Goal: Communication & Community: Connect with others

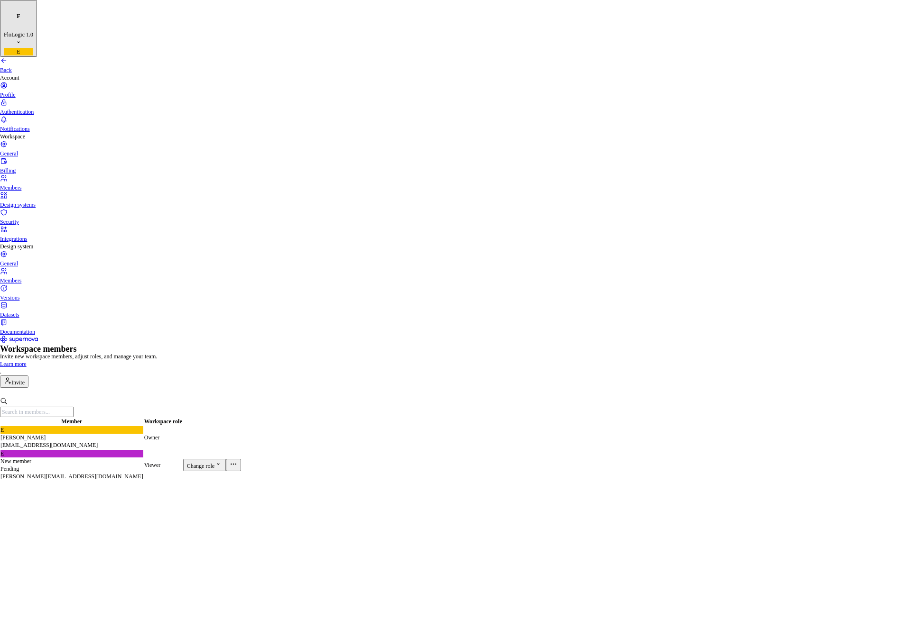
click at [74, 407] on input "text" at bounding box center [37, 412] width 74 height 10
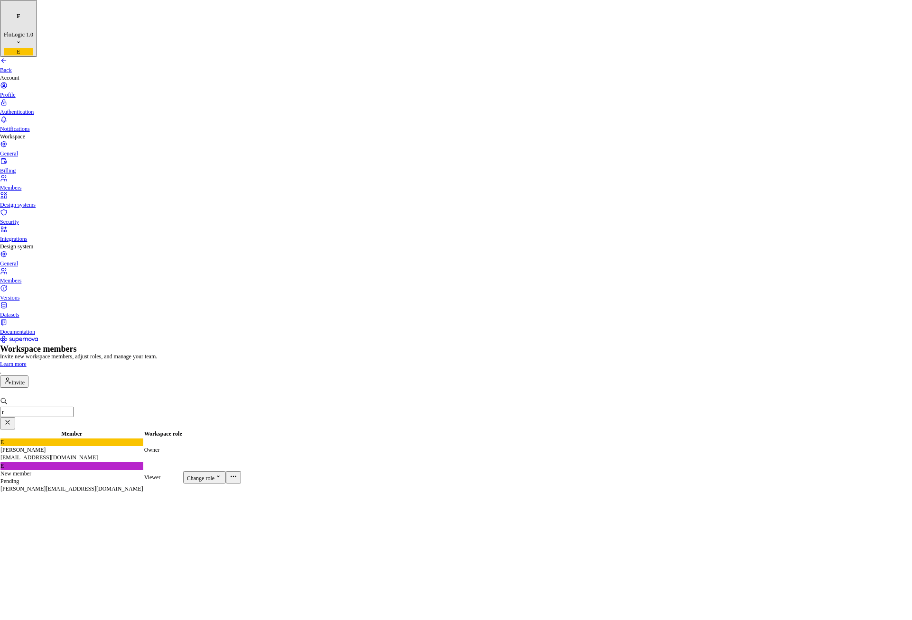
type input "r"
click at [74, 407] on input "r" at bounding box center [37, 412] width 74 height 10
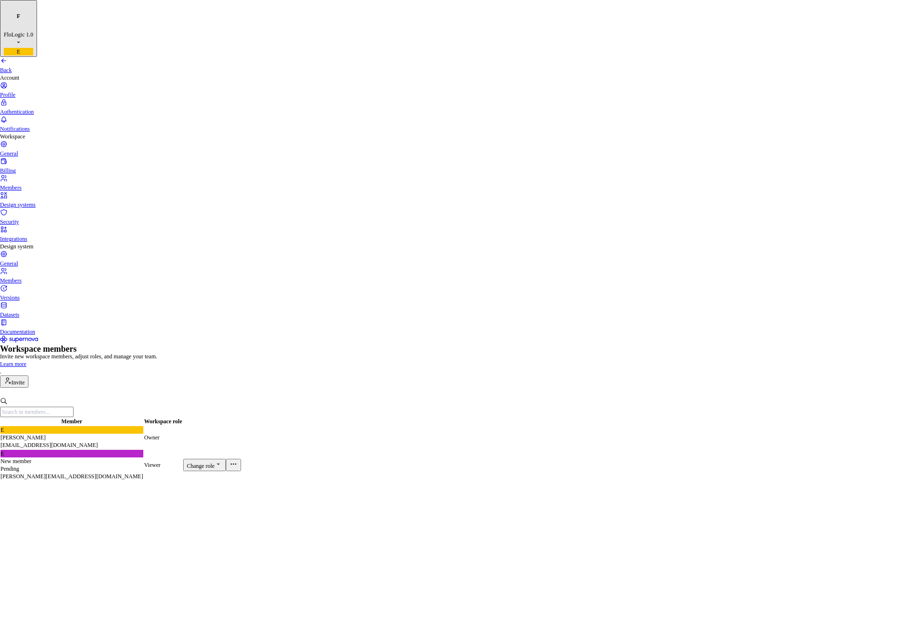
paste input "[EMAIL_ADDRESS][DOMAIN_NAME]"
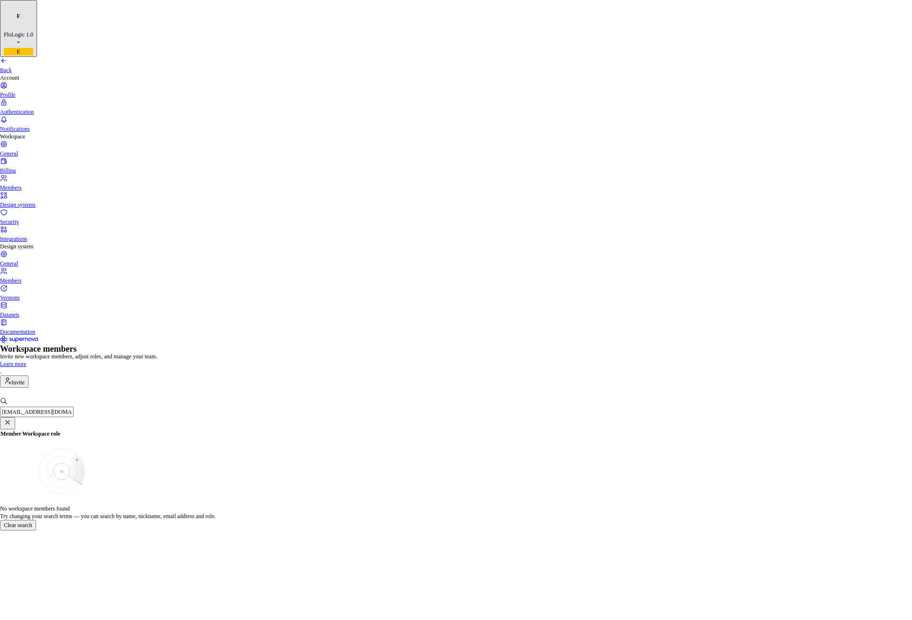
type input "[EMAIL_ADDRESS][DOMAIN_NAME]"
click at [28, 376] on button "Invite" at bounding box center [14, 382] width 28 height 12
type input "[EMAIL_ADDRESS][DOMAIN_NAME]"
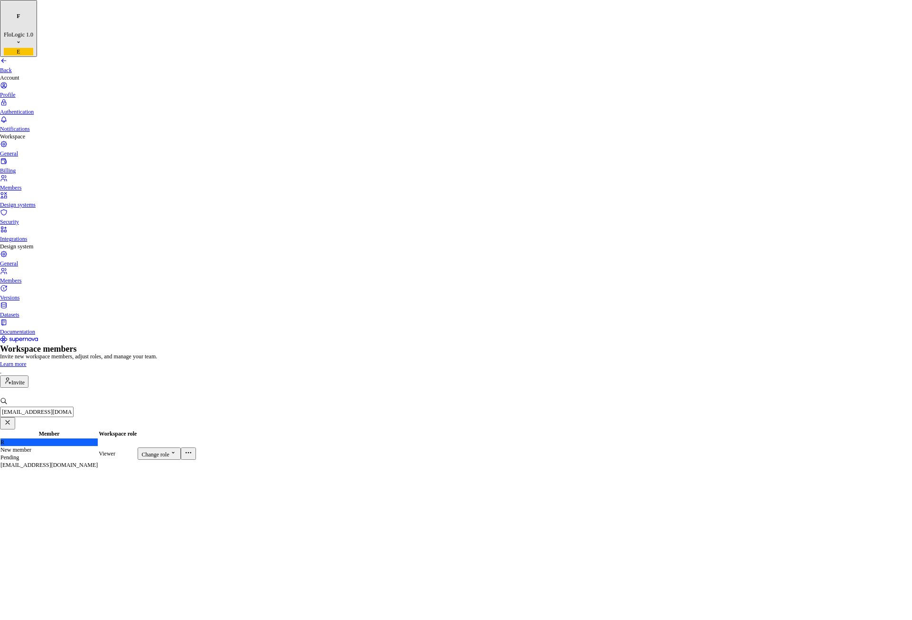
click at [16, 57] on div "Back" at bounding box center [456, 65] width 912 height 17
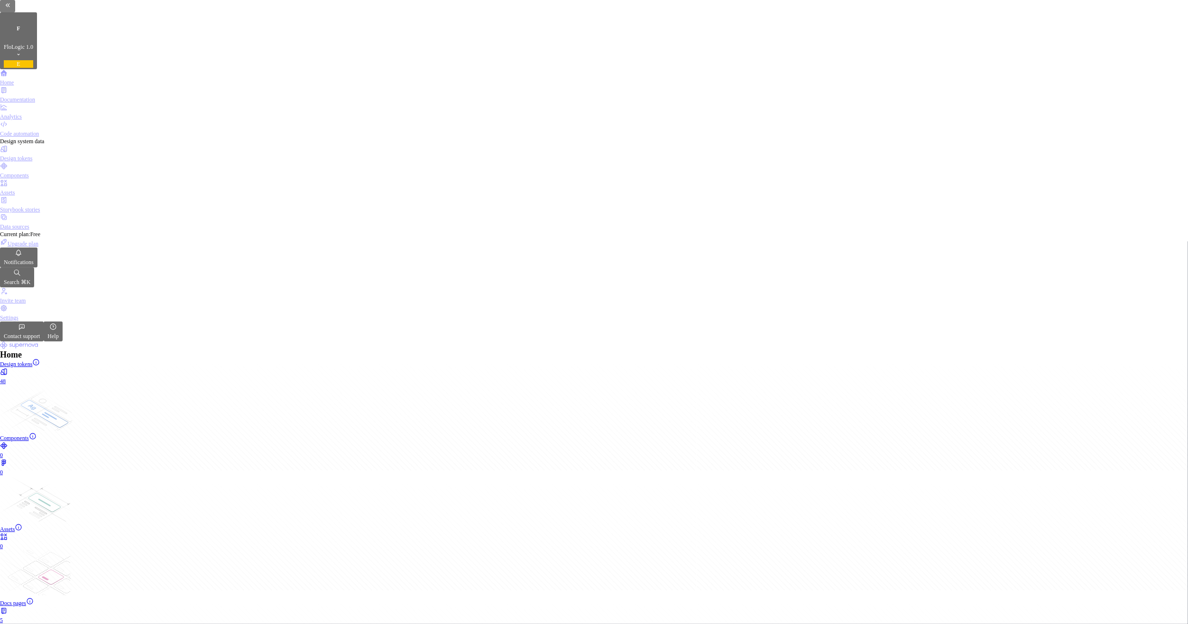
scroll to position [20, 0]
click at [63, 120] on div "Code automation" at bounding box center [594, 128] width 1188 height 17
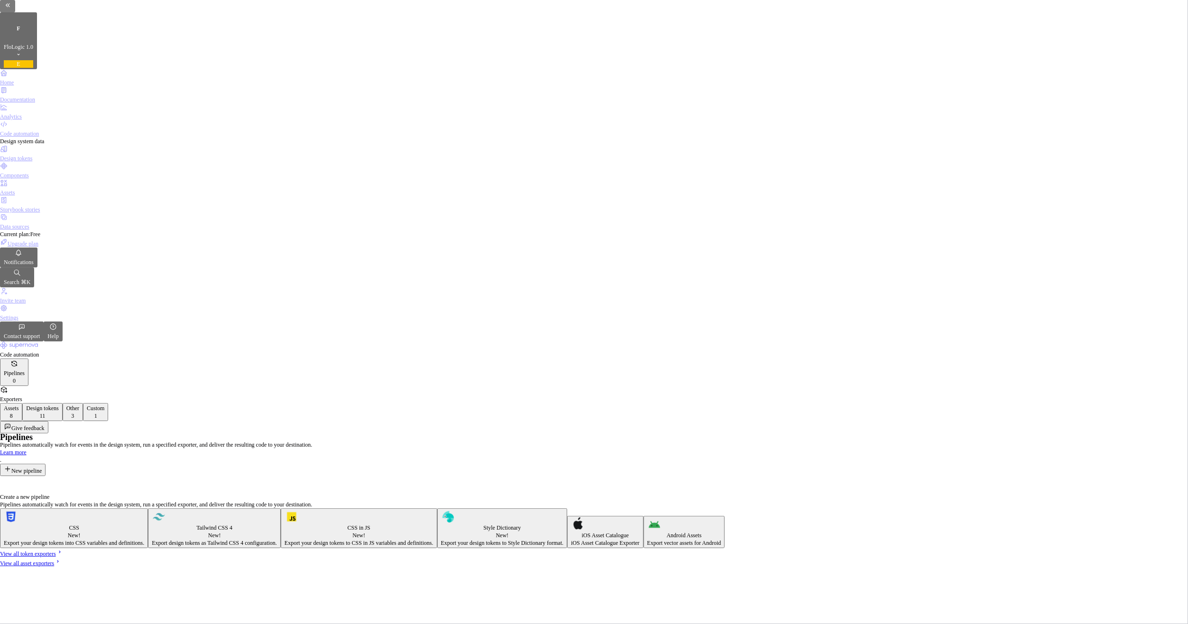
click at [104, 405] on div "Custom" at bounding box center [96, 409] width 18 height 8
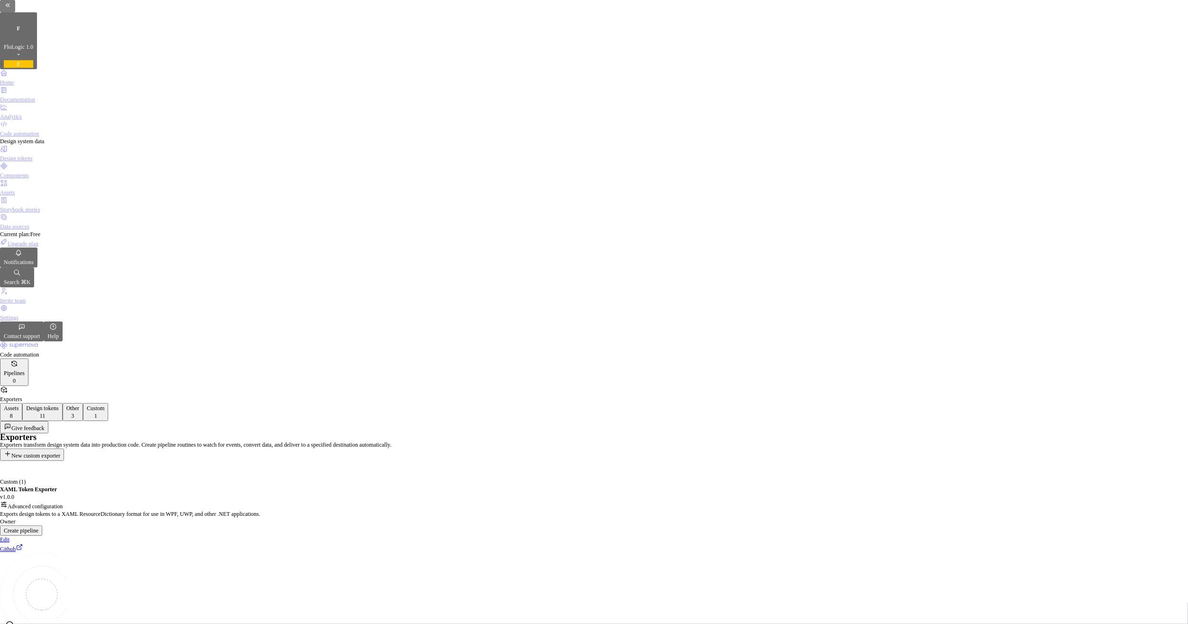
click at [35, 103] on div "Analytics" at bounding box center [594, 111] width 1188 height 17
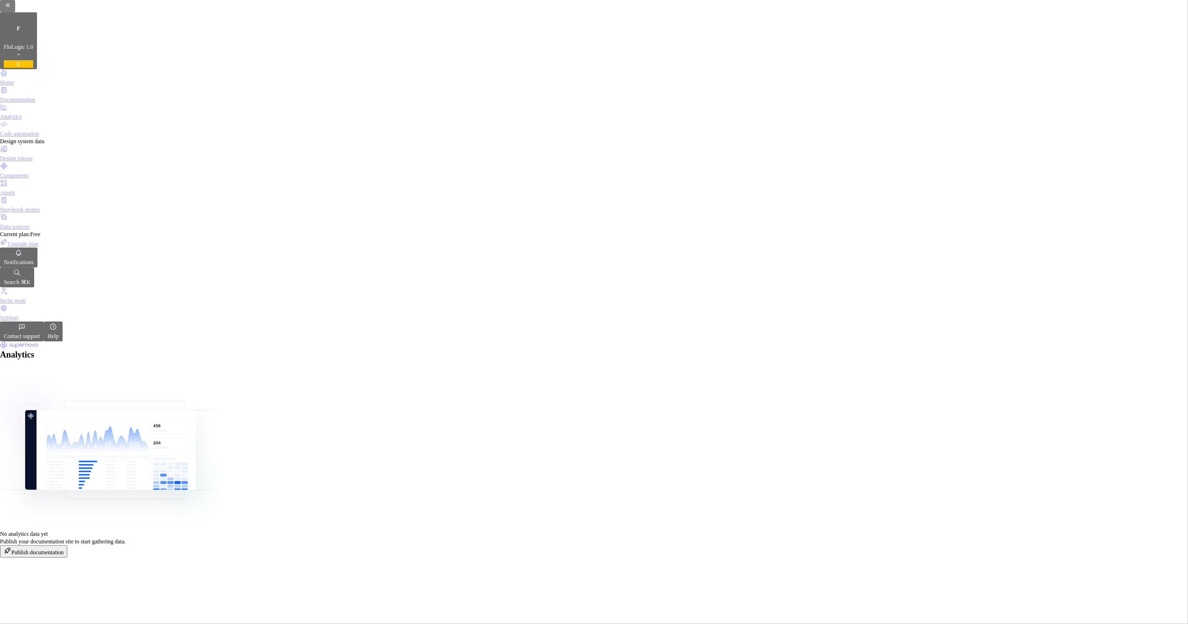
click at [39, 145] on div "Design tokens" at bounding box center [594, 153] width 1188 height 17
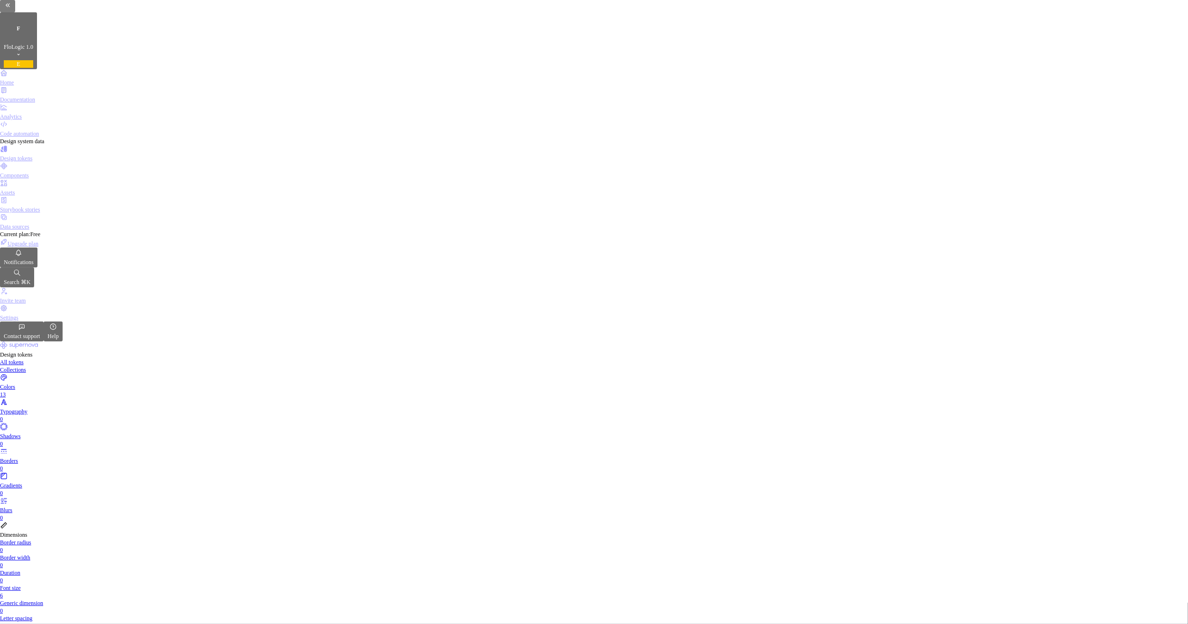
drag, startPoint x: 287, startPoint y: 158, endPoint x: 310, endPoint y: 141, distance: 28.2
